Goal: Find specific page/section: Find specific page/section

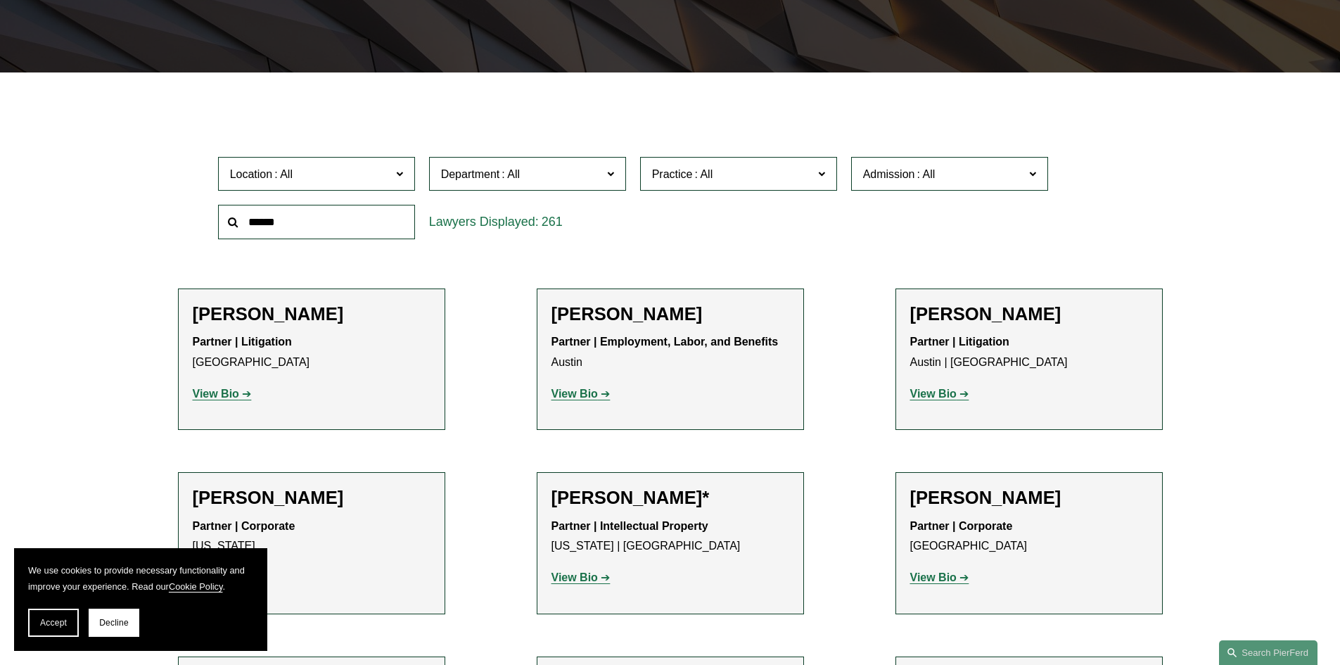
scroll to position [492, 0]
